Goal: Task Accomplishment & Management: Manage account settings

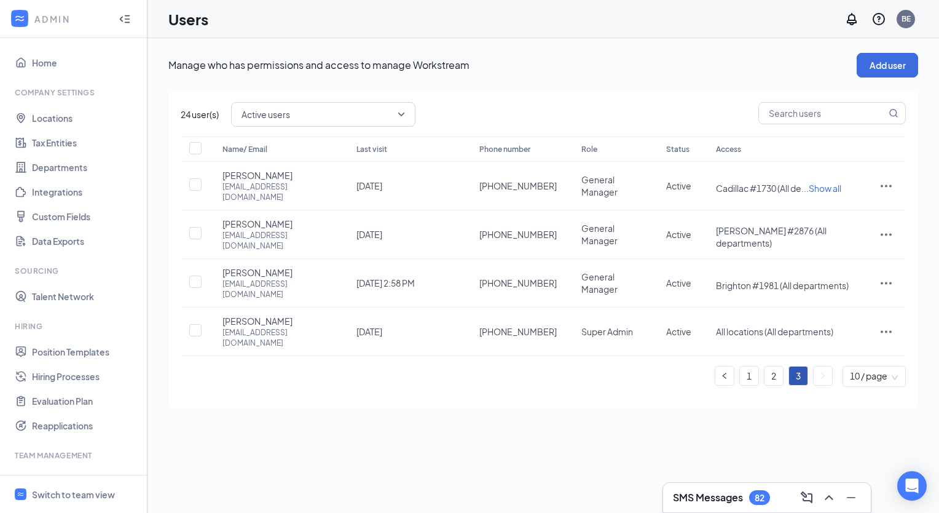
click at [119, 18] on icon "Collapse" at bounding box center [125, 19] width 12 height 12
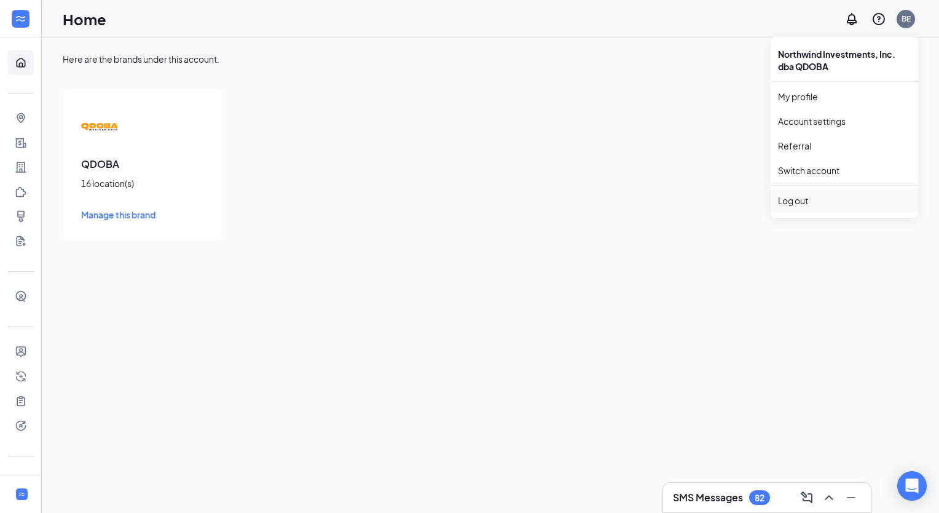
click at [802, 201] on div "Log out" at bounding box center [844, 200] width 133 height 12
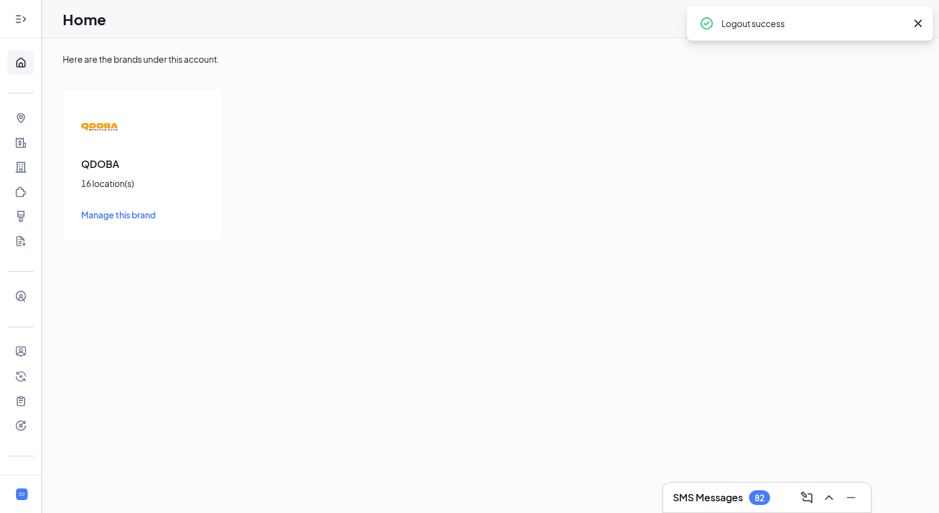
click at [17, 18] on icon "Expand" at bounding box center [21, 19] width 12 height 12
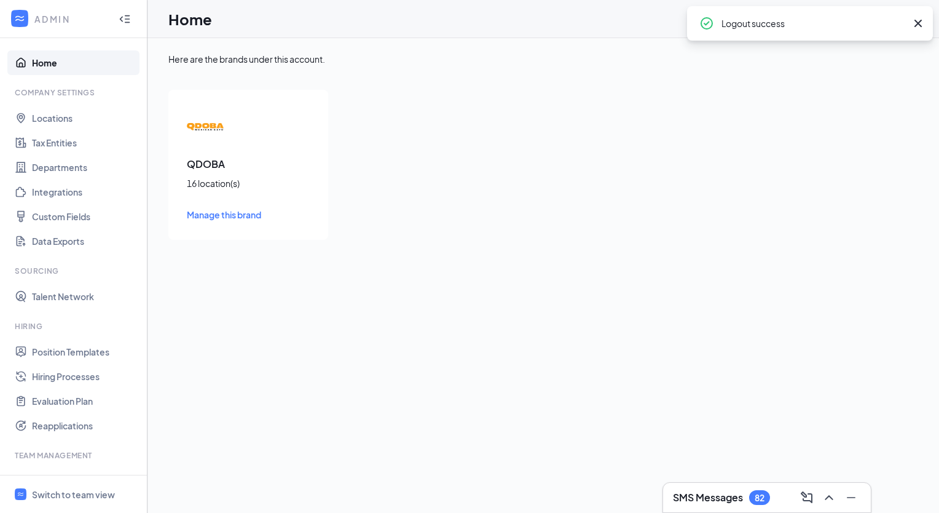
click at [55, 65] on link "Home" at bounding box center [84, 62] width 105 height 25
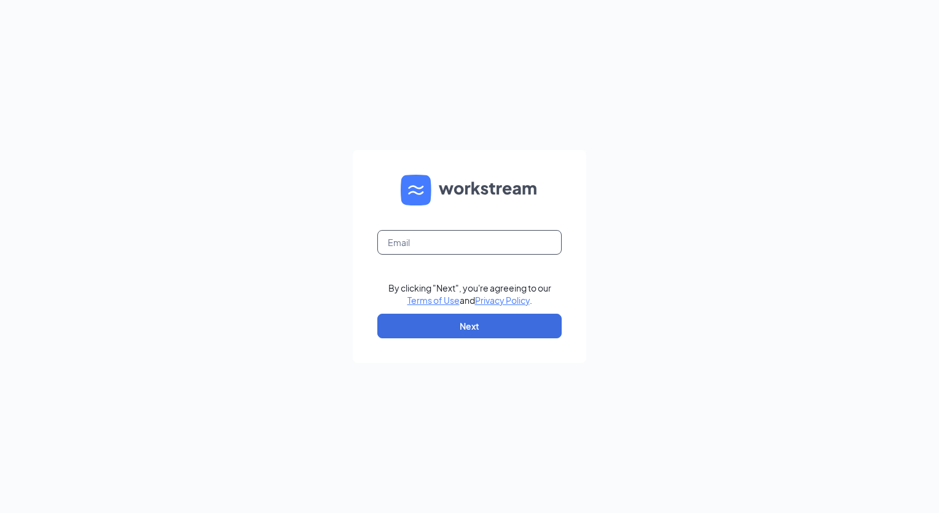
click at [440, 242] on input "text" at bounding box center [469, 242] width 184 height 25
type input "2"
type input "qdoba275@northwindinv.com"
click at [509, 328] on button "Next" at bounding box center [469, 326] width 184 height 25
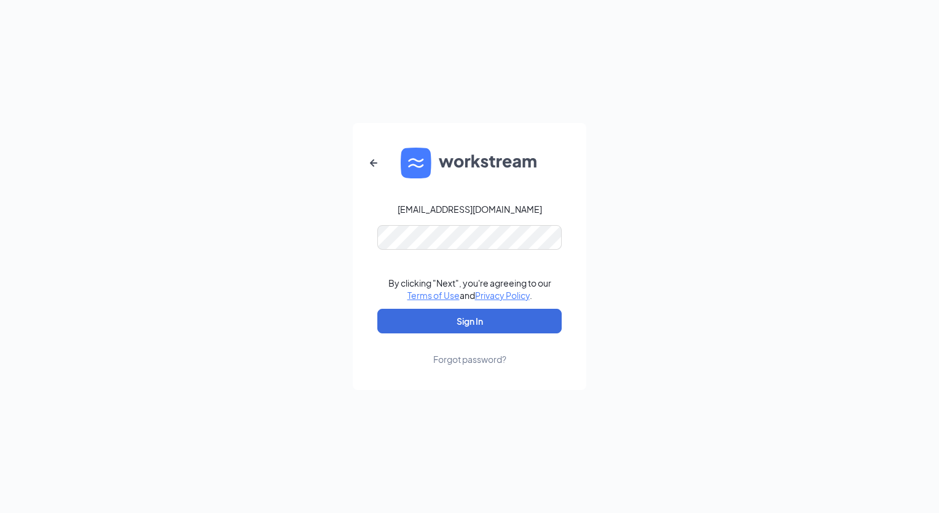
click at [793, 188] on div "qdoba275@northwindinv.com By clicking "Next", you're agreeing to our Terms of U…" at bounding box center [469, 256] width 939 height 513
click at [487, 317] on button "Sign In" at bounding box center [469, 321] width 184 height 25
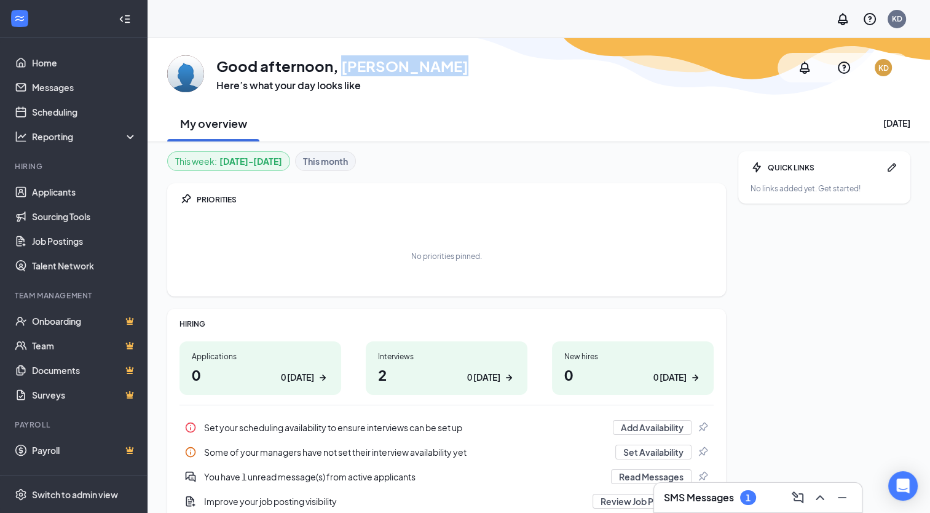
drag, startPoint x: 341, startPoint y: 65, endPoint x: 493, endPoint y: 53, distance: 152.9
click at [493, 53] on div "GA Good afternoon, [PERSON_NAME] Here’s what your day looks like KD" at bounding box center [538, 67] width 743 height 49
click at [749, 93] on div "GA Good afternoon, [PERSON_NAME] Here’s what your day looks like KD My overview…" at bounding box center [539, 89] width 783 height 103
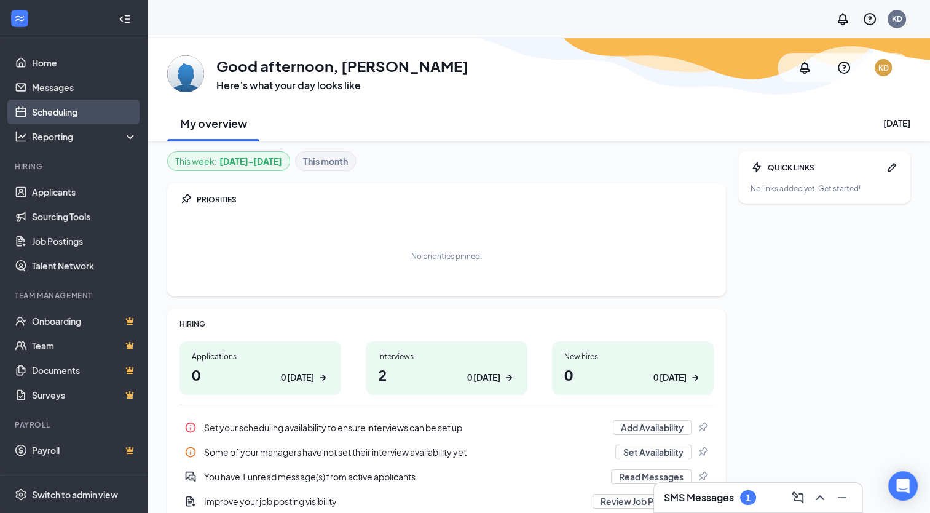
click at [64, 111] on link "Scheduling" at bounding box center [84, 112] width 105 height 25
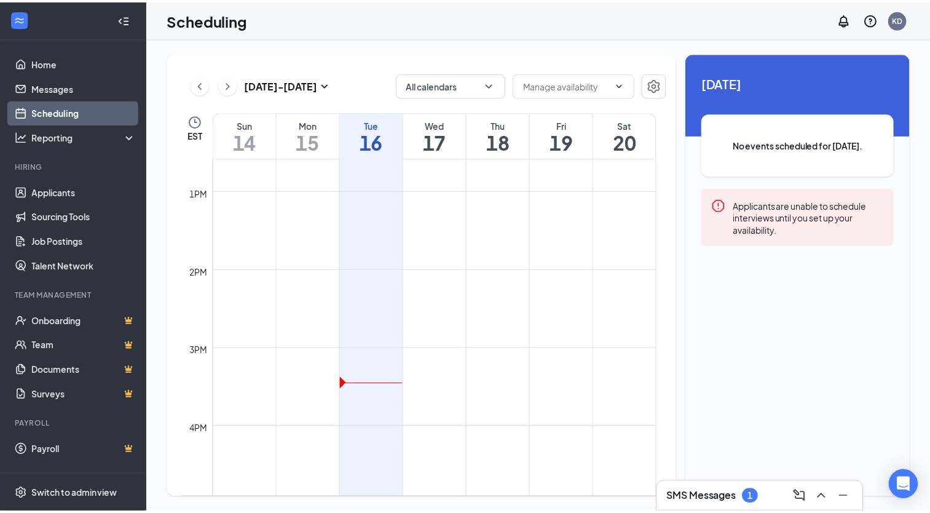
scroll to position [998, 0]
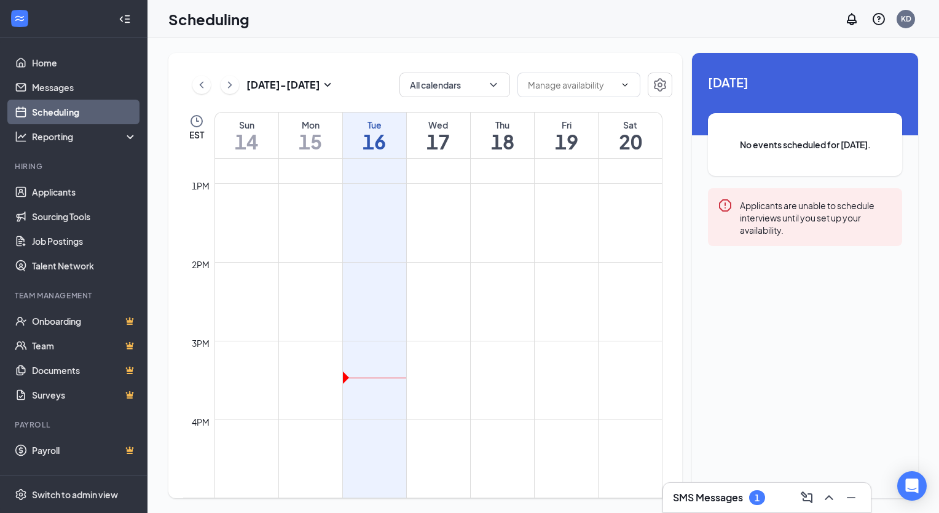
click at [502, 131] on h1 "18" at bounding box center [502, 141] width 63 height 21
click at [511, 136] on h1 "18" at bounding box center [502, 141] width 63 height 21
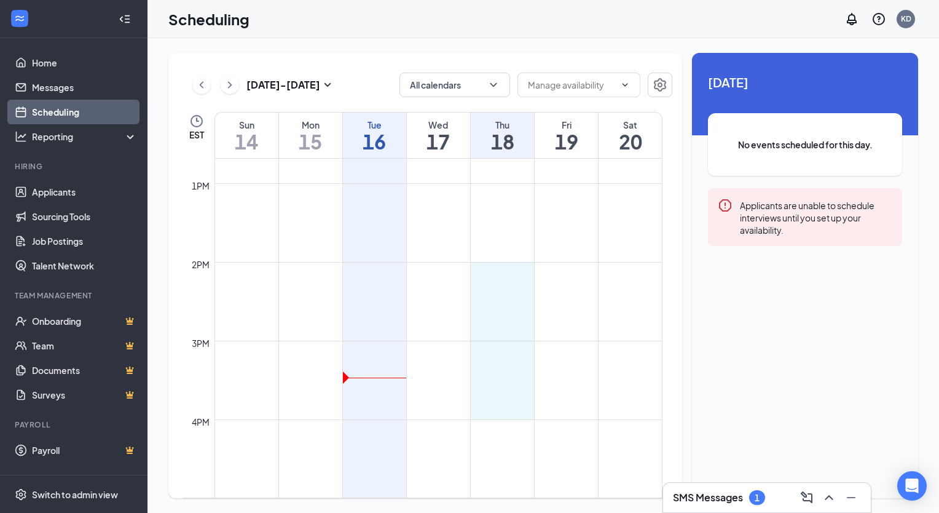
drag, startPoint x: 508, startPoint y: 264, endPoint x: 506, endPoint y: 417, distance: 153.1
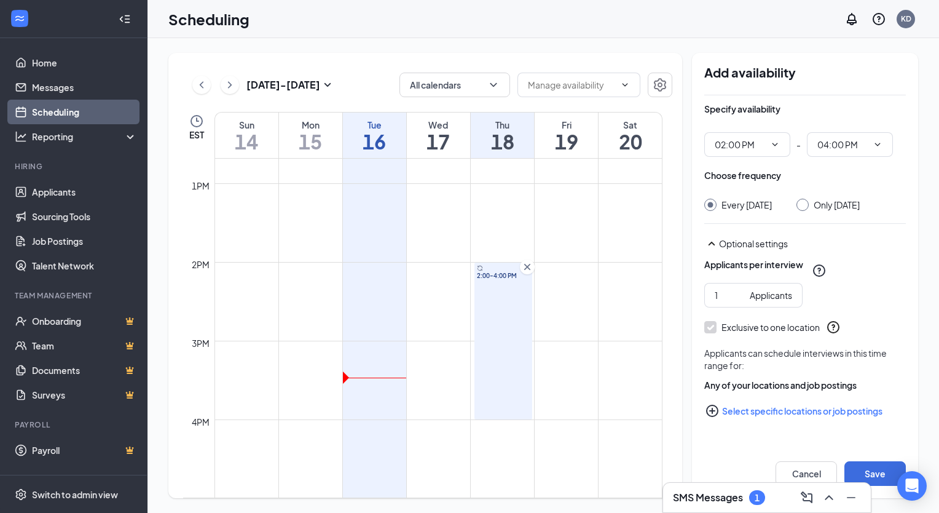
type input "02:00 PM"
type input "04:00 PM"
click at [527, 269] on icon "Cross" at bounding box center [527, 267] width 12 height 12
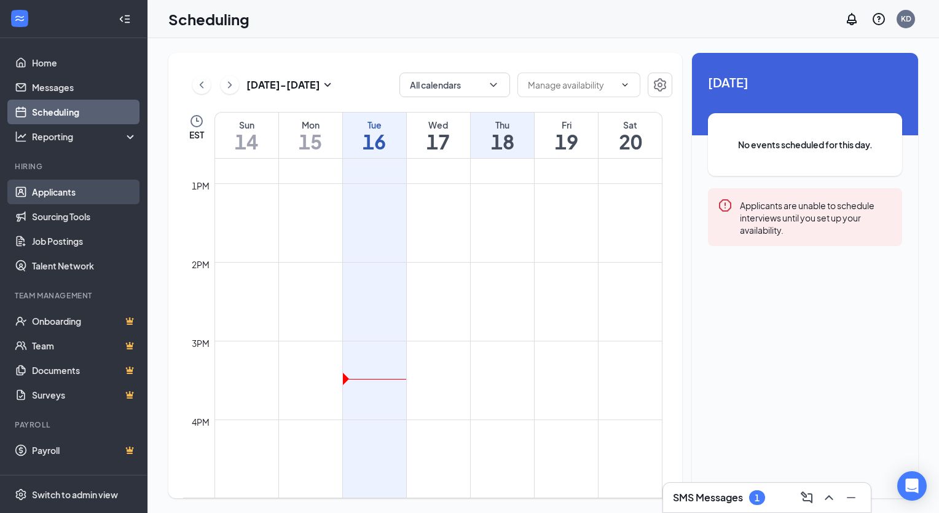
click at [65, 193] on link "Applicants" at bounding box center [84, 192] width 105 height 25
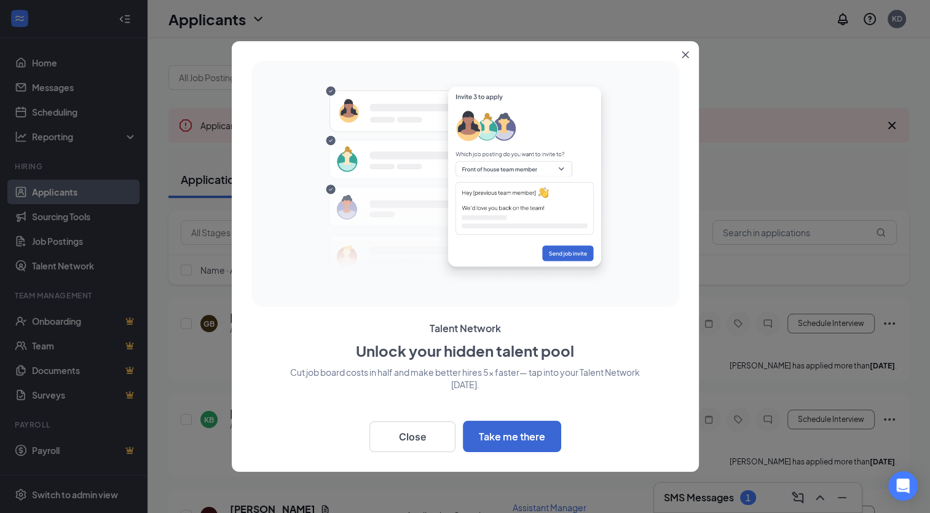
click at [685, 53] on icon "Close" at bounding box center [685, 55] width 7 height 7
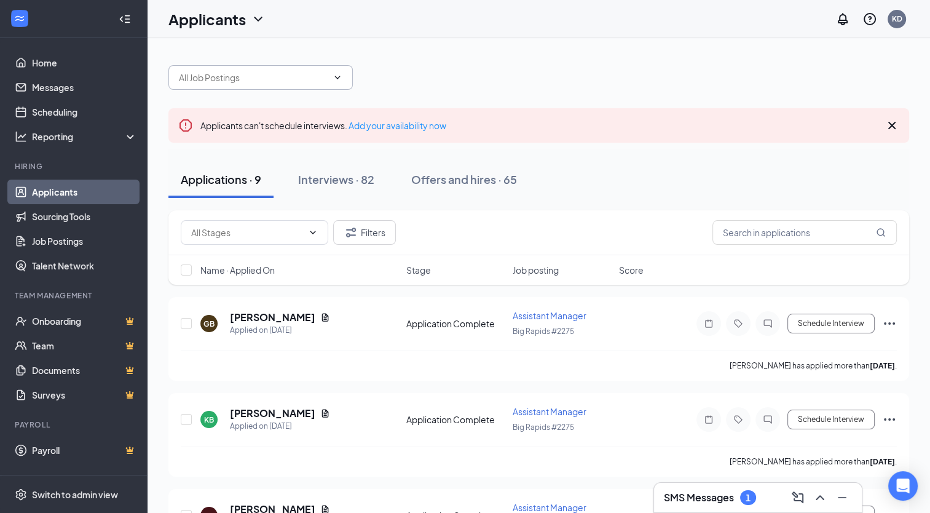
click at [339, 77] on icon "ChevronDown" at bounding box center [338, 78] width 10 height 10
click at [337, 80] on icon "ChevronDown" at bounding box center [338, 78] width 10 height 10
click at [333, 76] on icon "ChevronDown" at bounding box center [338, 78] width 10 height 10
click at [226, 74] on input "text" at bounding box center [253, 78] width 149 height 14
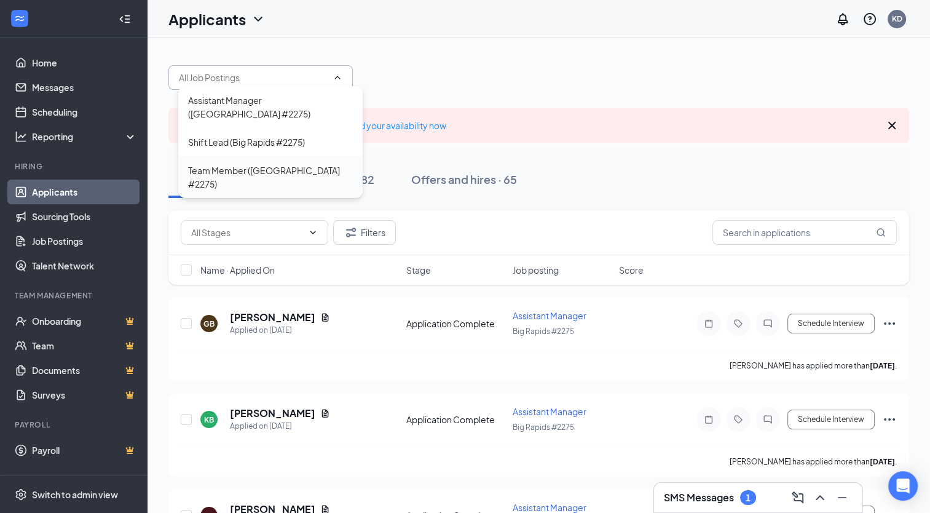
click at [243, 164] on div "Team Member ([GEOGRAPHIC_DATA] #2275)" at bounding box center [270, 177] width 165 height 27
type input "Team Member ([GEOGRAPHIC_DATA] #2275)"
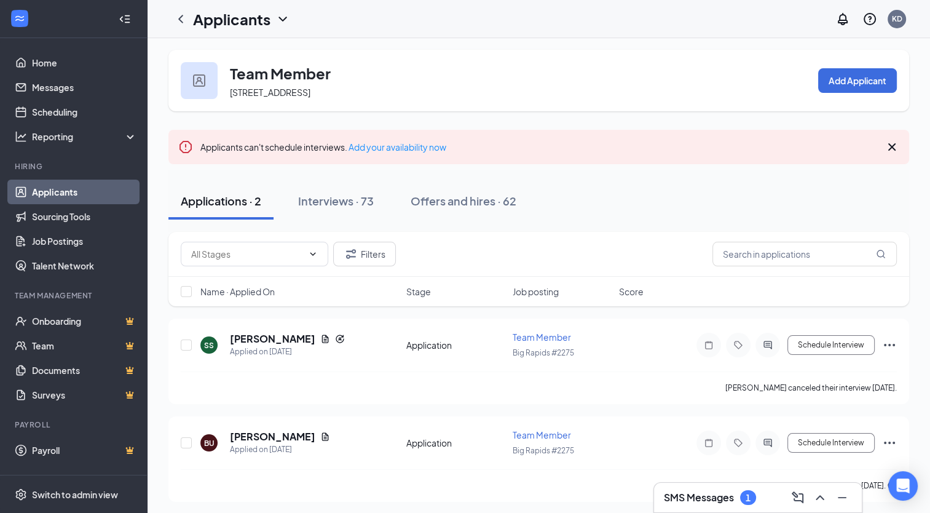
scroll to position [4, 0]
click at [87, 193] on link "Applicants" at bounding box center [84, 192] width 105 height 25
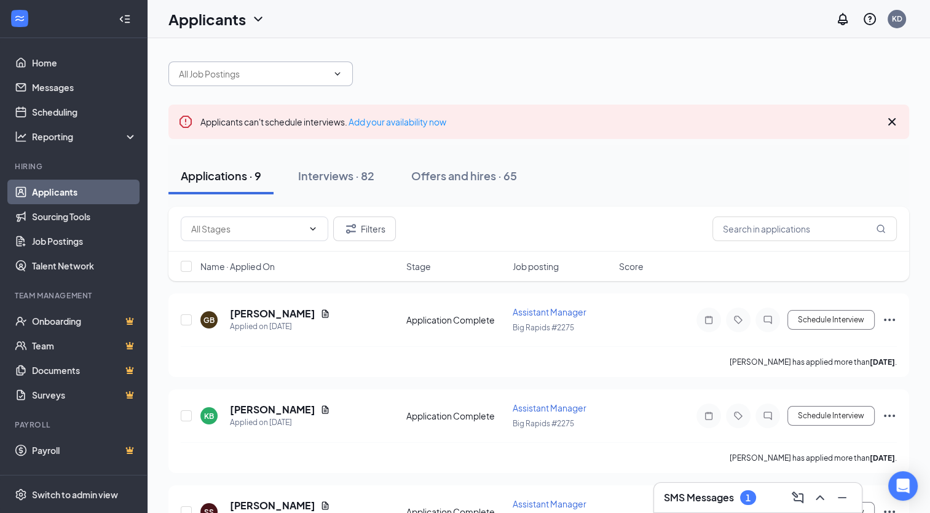
click at [341, 75] on icon "ChevronDown" at bounding box center [338, 74] width 10 height 10
click at [336, 75] on icon "ChevronDown" at bounding box center [338, 74] width 10 height 10
click at [339, 70] on icon "ChevronDown" at bounding box center [338, 74] width 10 height 10
click at [228, 71] on input "text" at bounding box center [253, 74] width 149 height 14
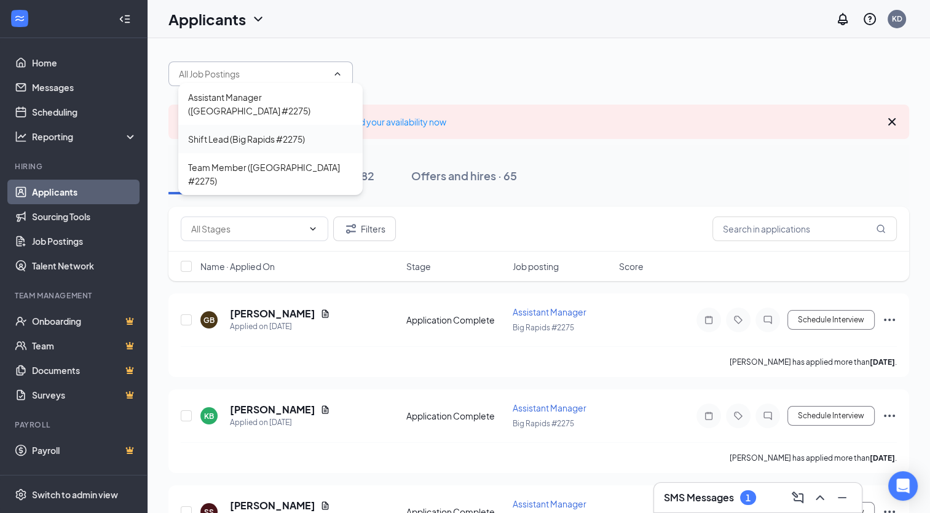
click at [240, 132] on div "Shift Lead (Big Rapids #2275)" at bounding box center [246, 139] width 117 height 14
